Goal: Navigation & Orientation: Find specific page/section

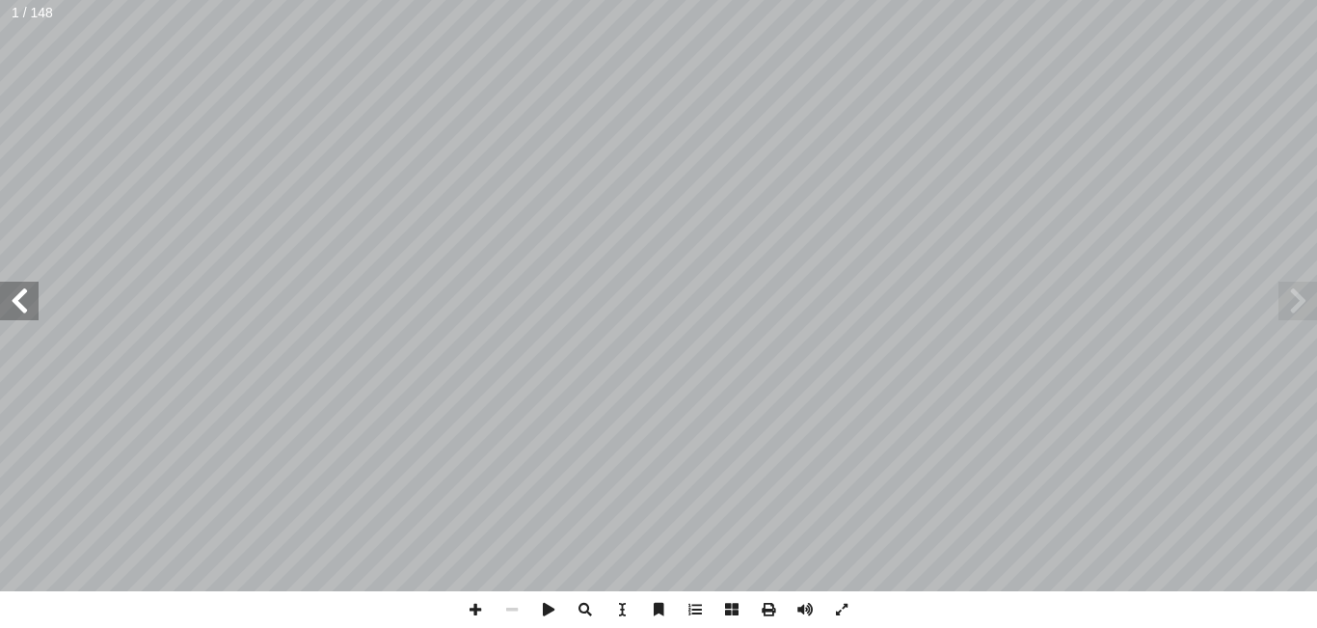
click at [27, 298] on span at bounding box center [19, 301] width 39 height 39
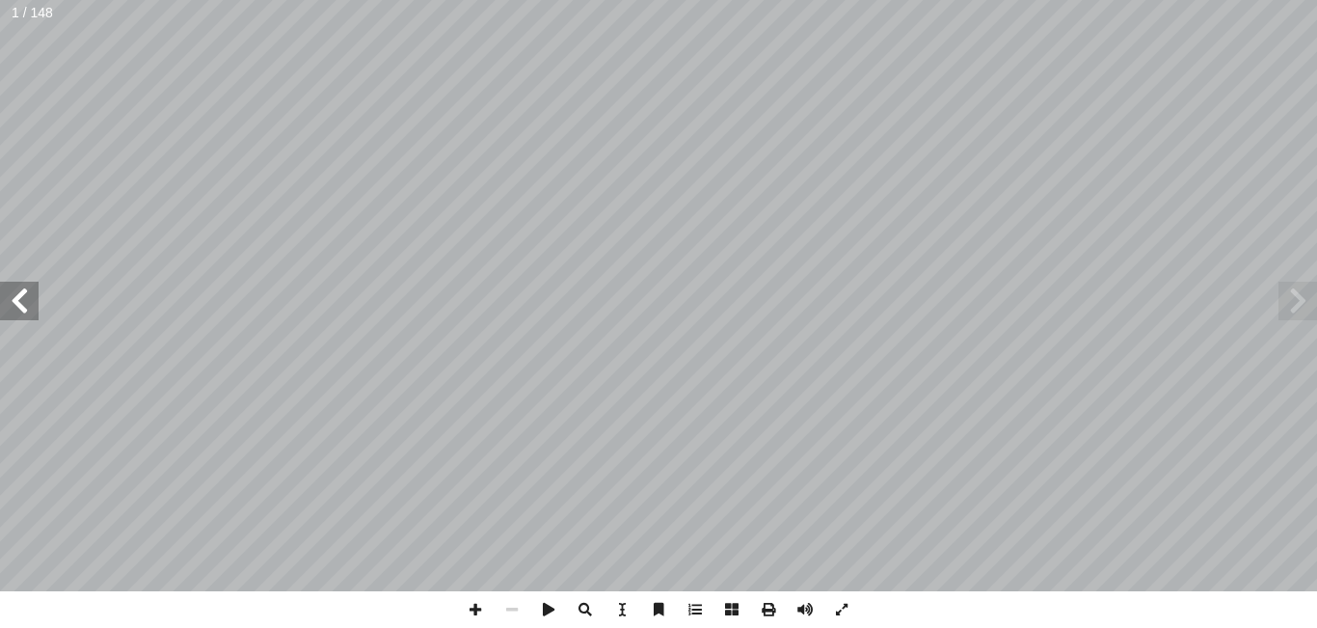
click at [27, 298] on span at bounding box center [19, 301] width 39 height 39
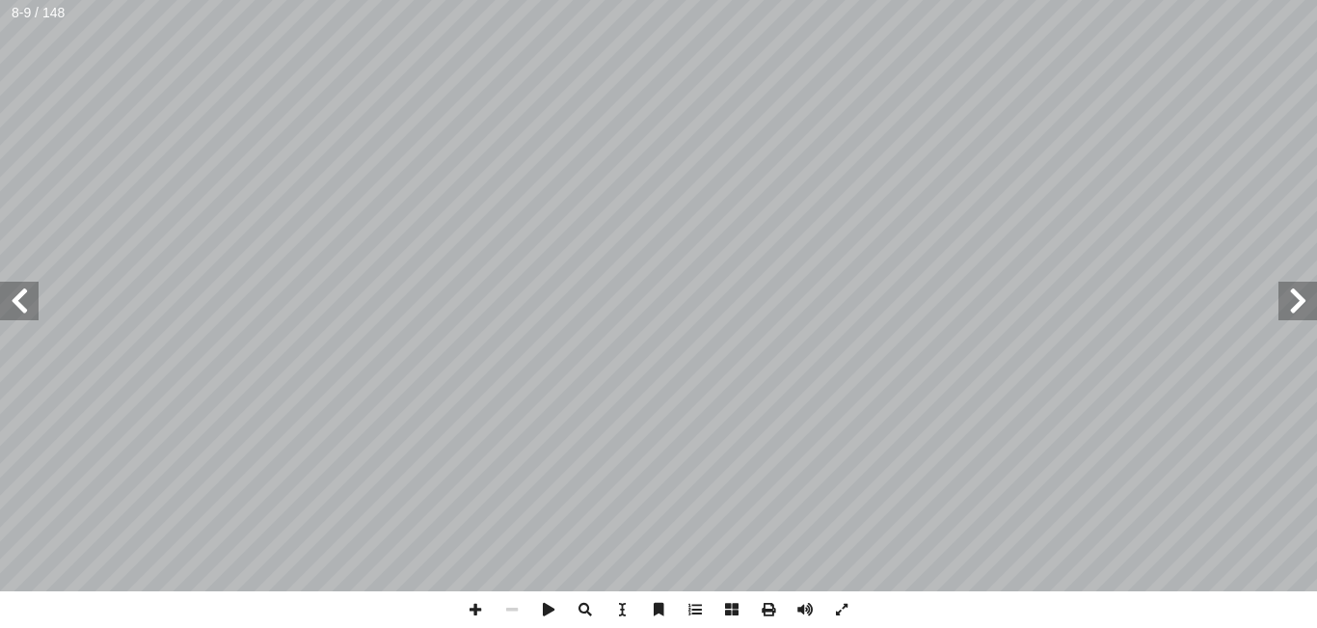
click at [27, 298] on span at bounding box center [19, 301] width 39 height 39
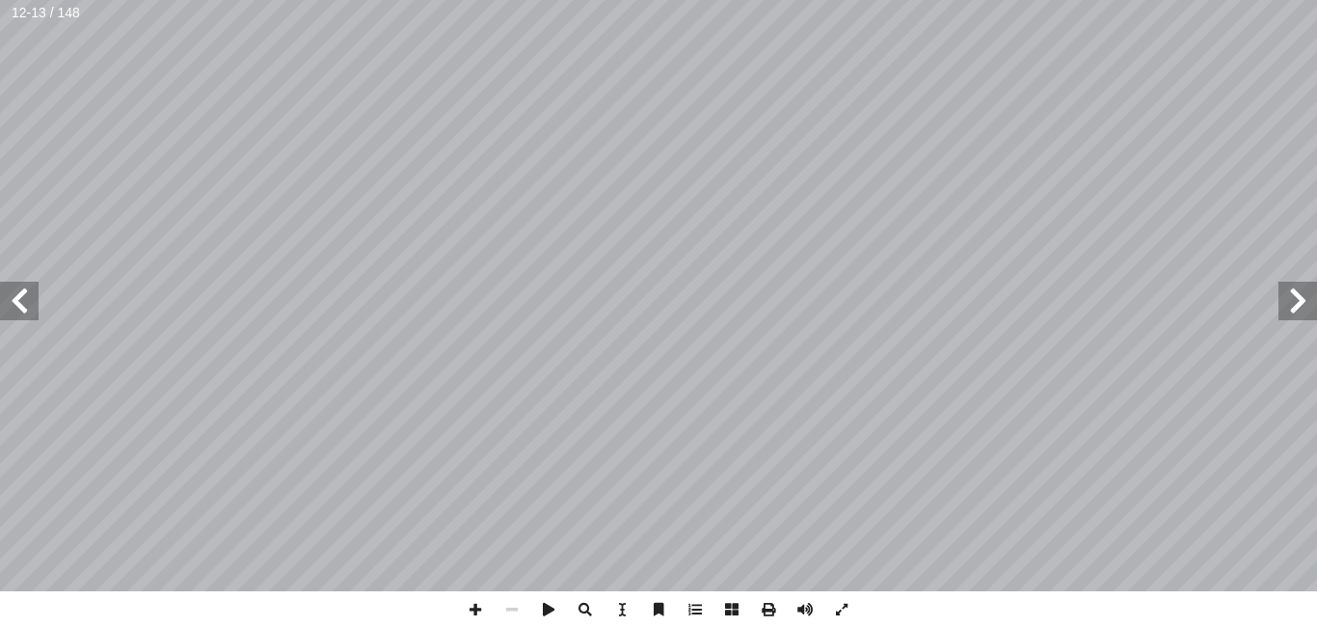
click at [27, 298] on span at bounding box center [19, 301] width 39 height 39
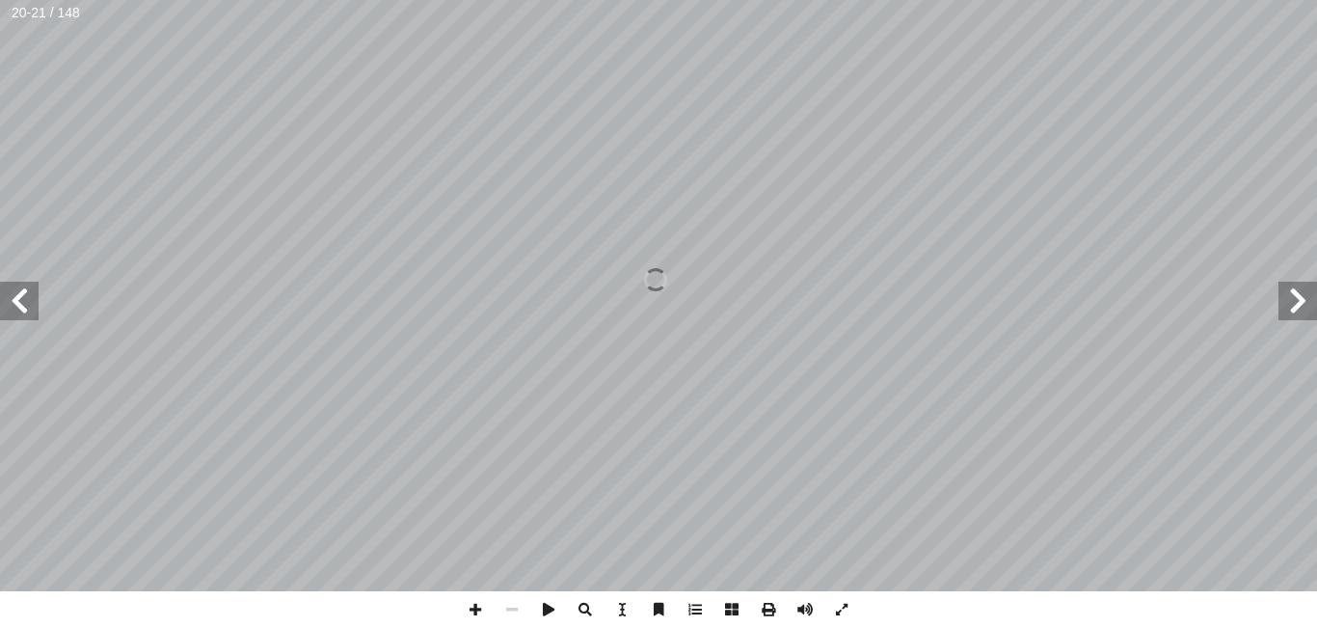
click at [27, 298] on span at bounding box center [19, 301] width 39 height 39
